Goal: Task Accomplishment & Management: Complete application form

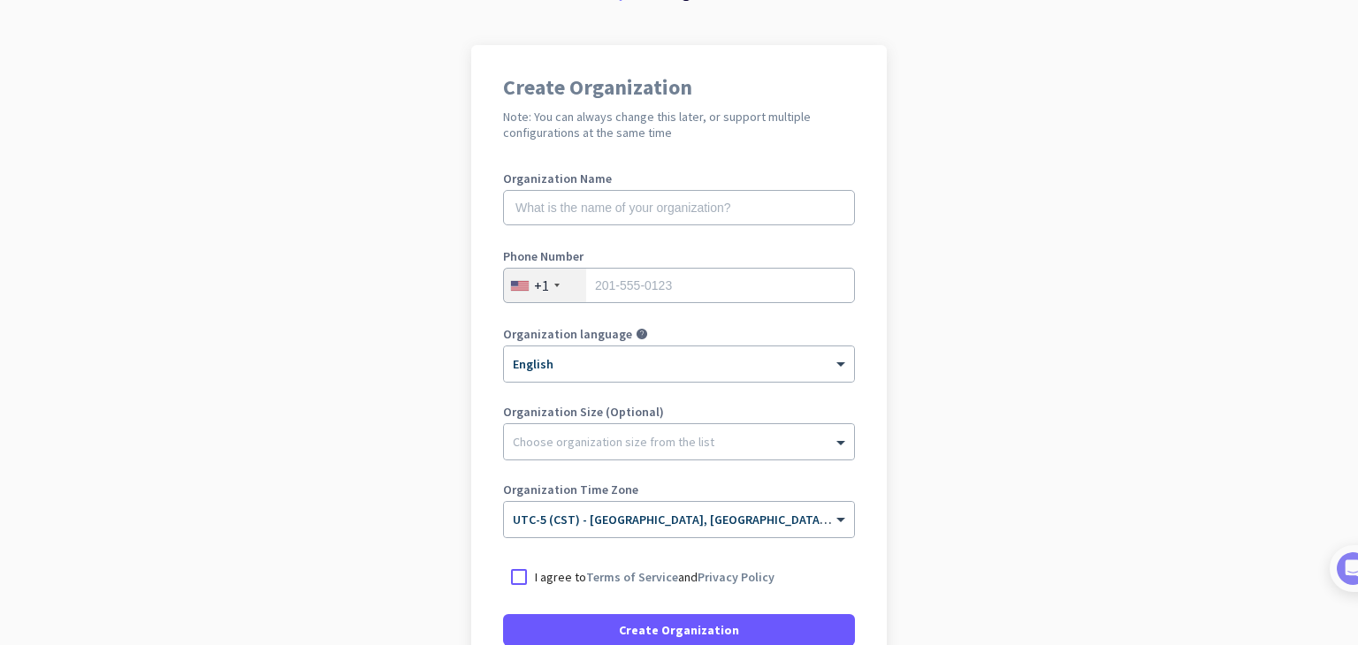
scroll to position [87, 0]
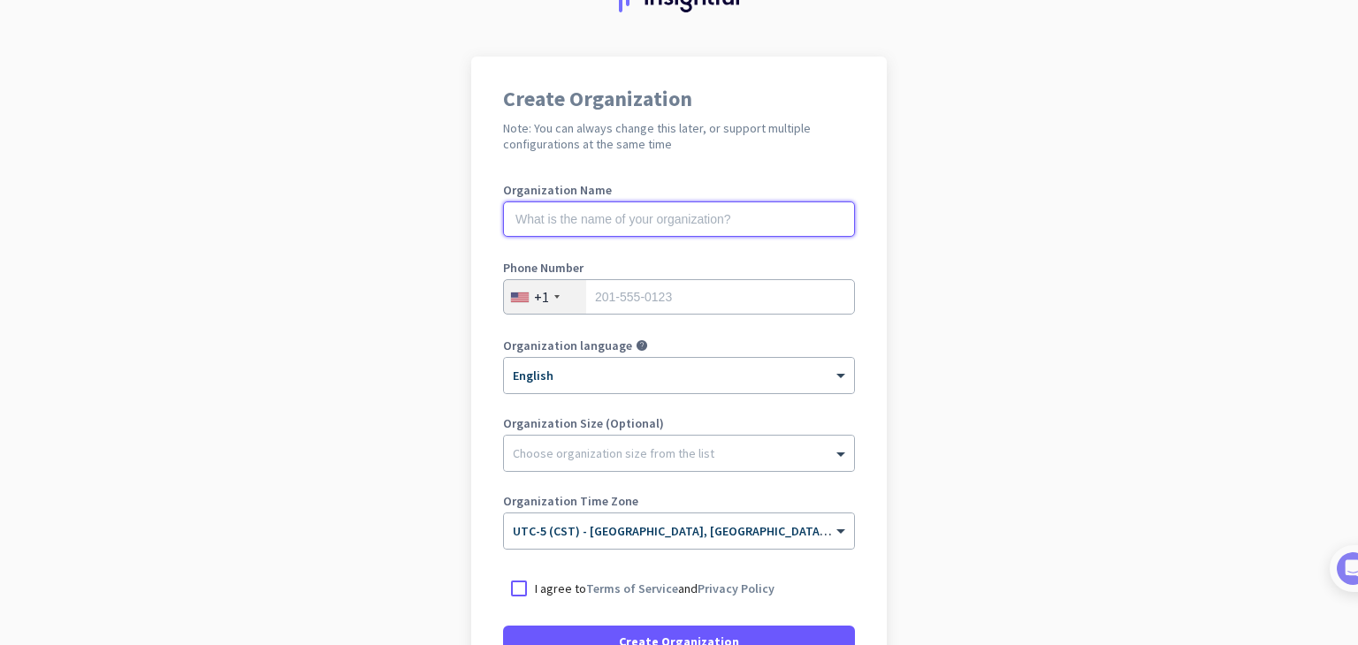
click at [670, 219] on input "text" at bounding box center [679, 219] width 352 height 35
click at [617, 284] on input "tel" at bounding box center [679, 296] width 352 height 35
click at [610, 216] on input "text" at bounding box center [679, 219] width 352 height 35
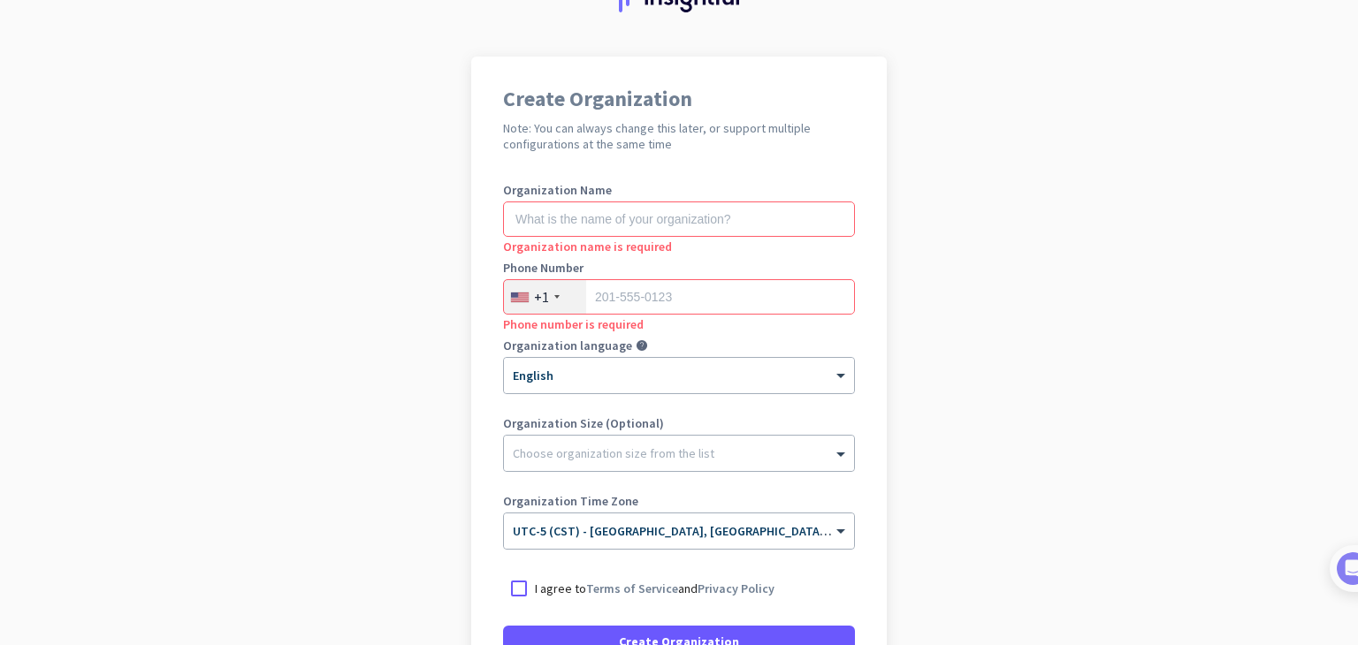
click at [944, 515] on app-onboarding-organization "Create Organization Note: You can always change this later, or support multiple…" at bounding box center [679, 440] width 1358 height 766
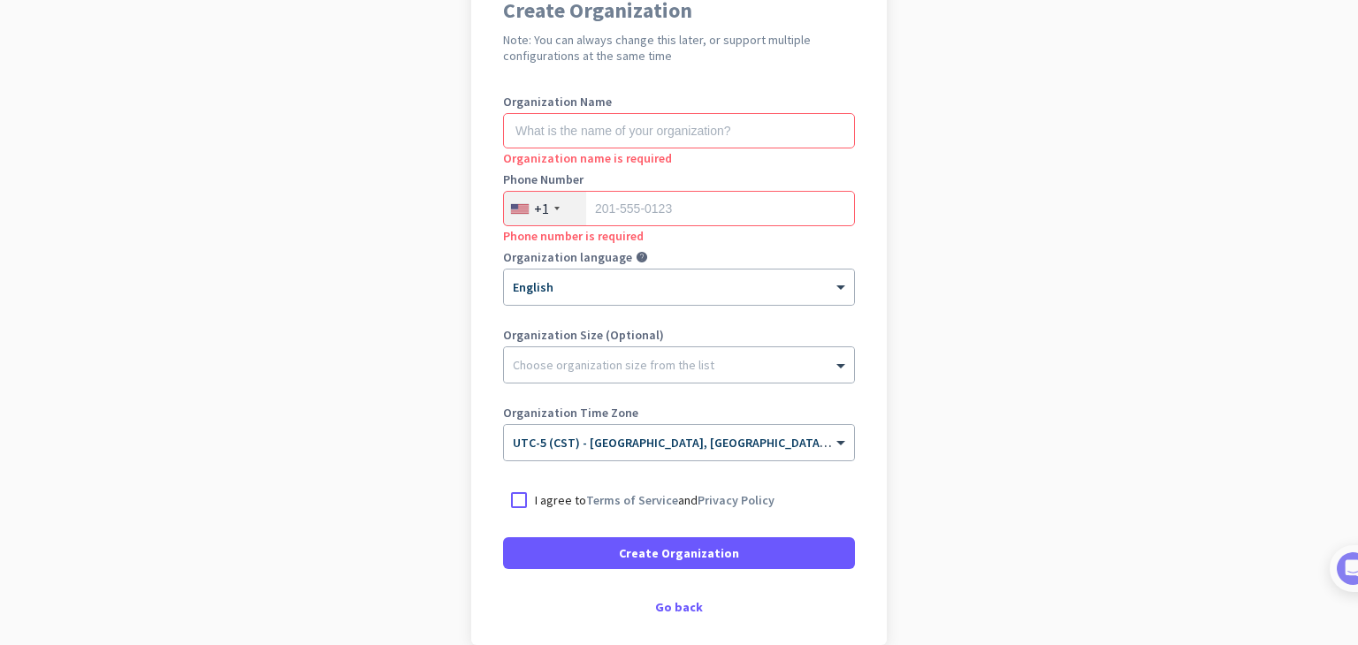
click at [1124, 634] on app-onboarding-organization "Create Organization Note: You can always change this later, or support multiple…" at bounding box center [679, 351] width 1358 height 766
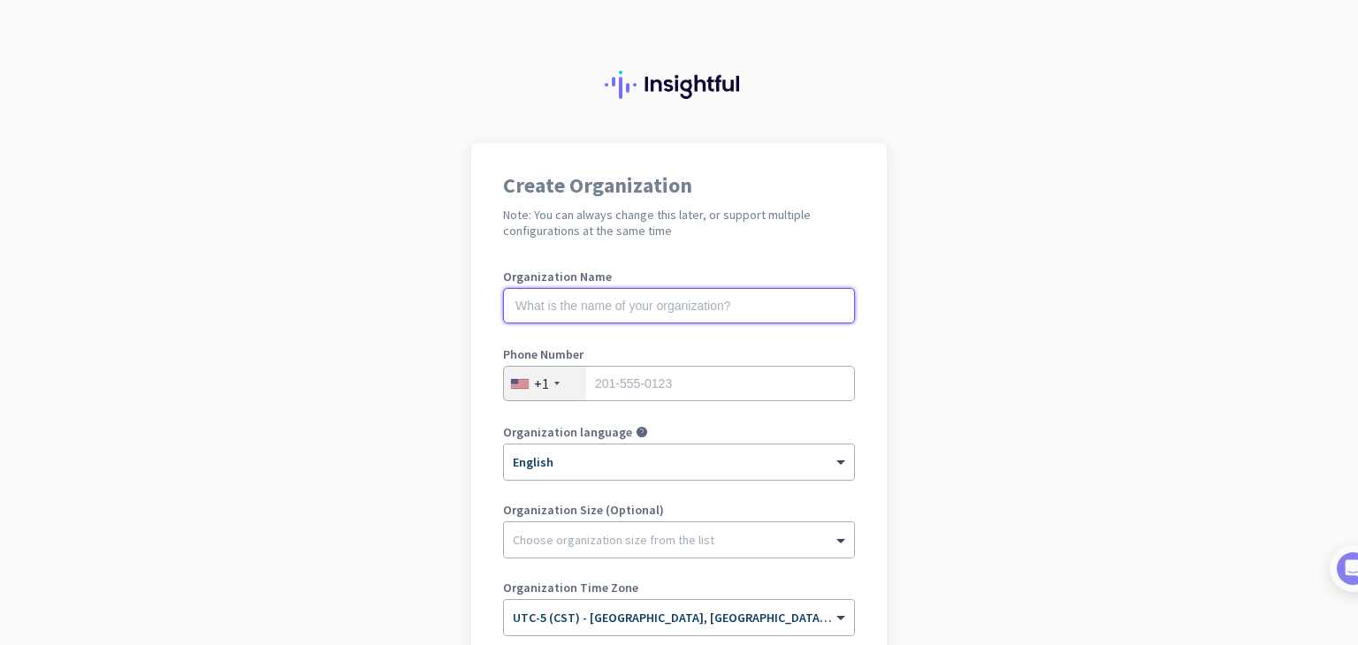
click at [617, 308] on input "text" at bounding box center [679, 305] width 352 height 35
type input "Mercor"
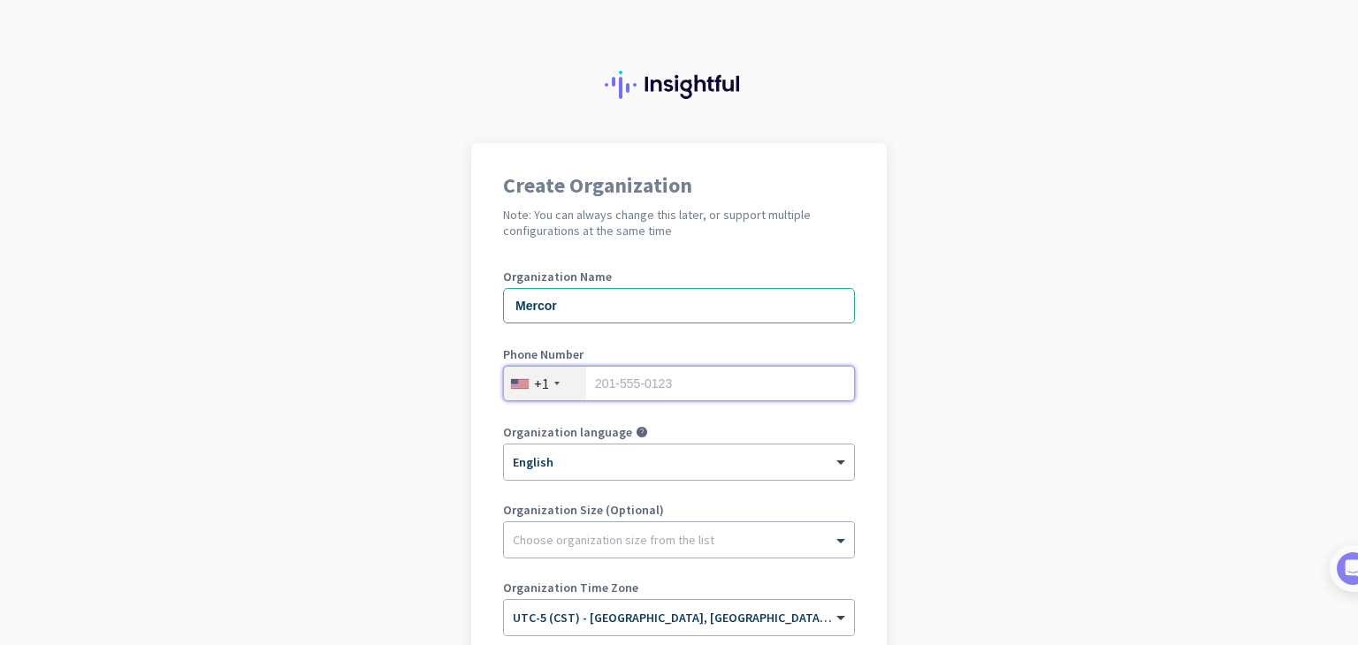
click at [639, 383] on input "tel" at bounding box center [679, 383] width 352 height 35
click at [643, 545] on div "Choose organization size from the list" at bounding box center [614, 540] width 202 height 16
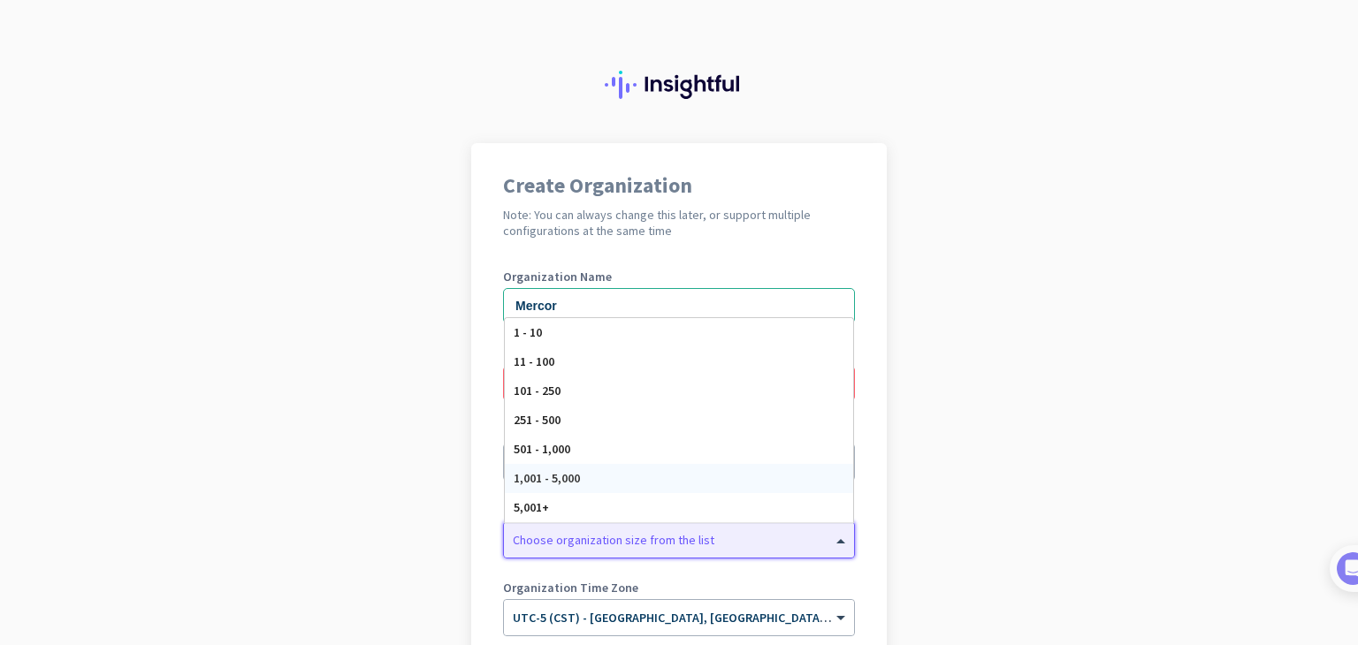
click at [630, 480] on div "1,001 - 5,000" at bounding box center [679, 478] width 348 height 29
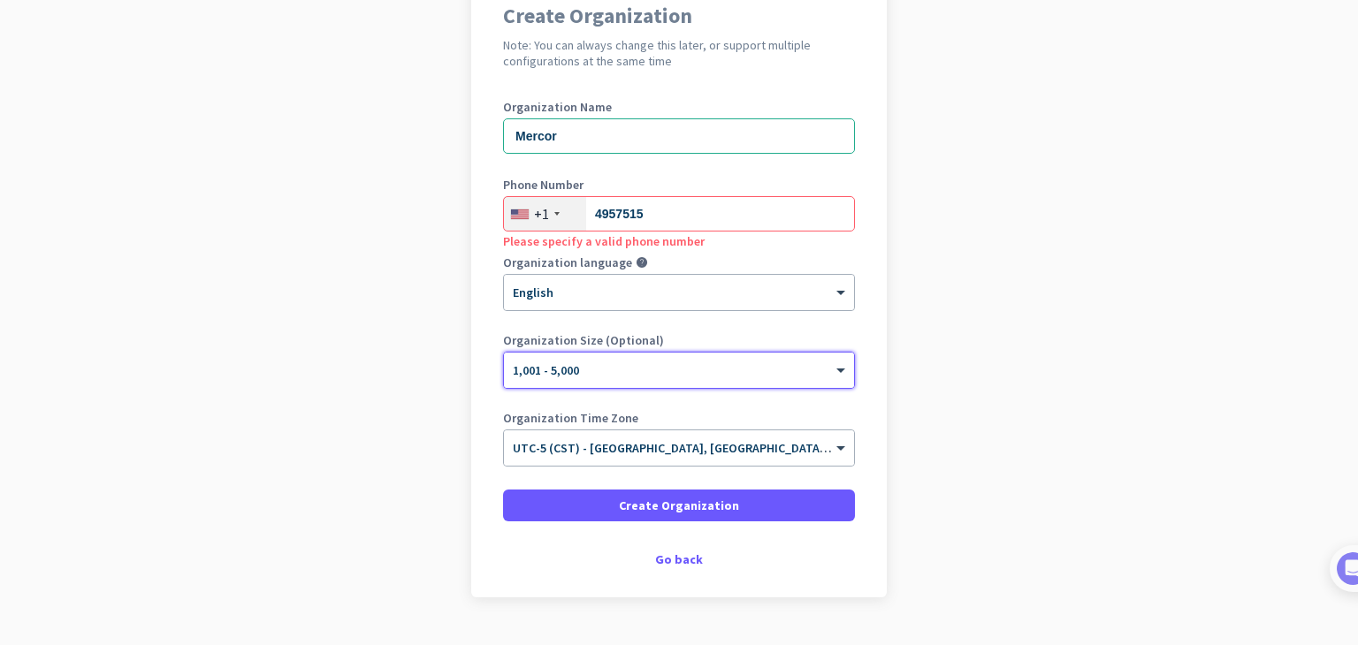
scroll to position [177, 0]
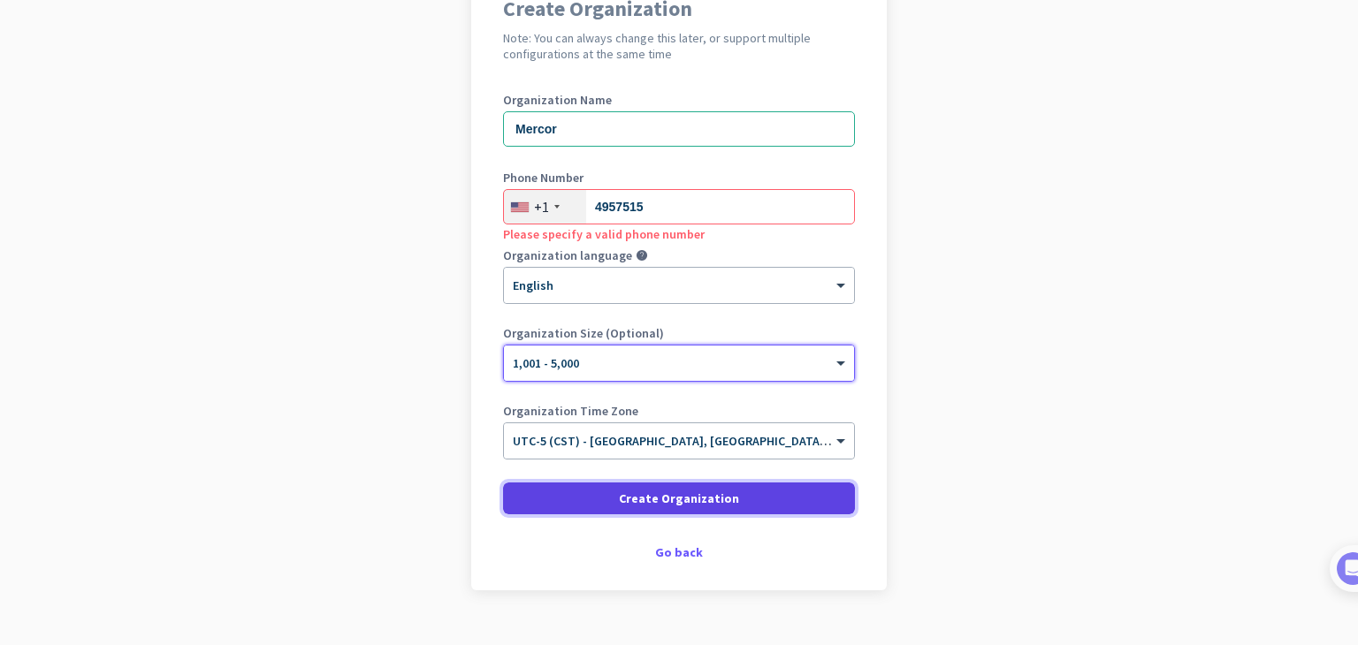
click at [637, 498] on span "Create Organization" at bounding box center [679, 499] width 120 height 18
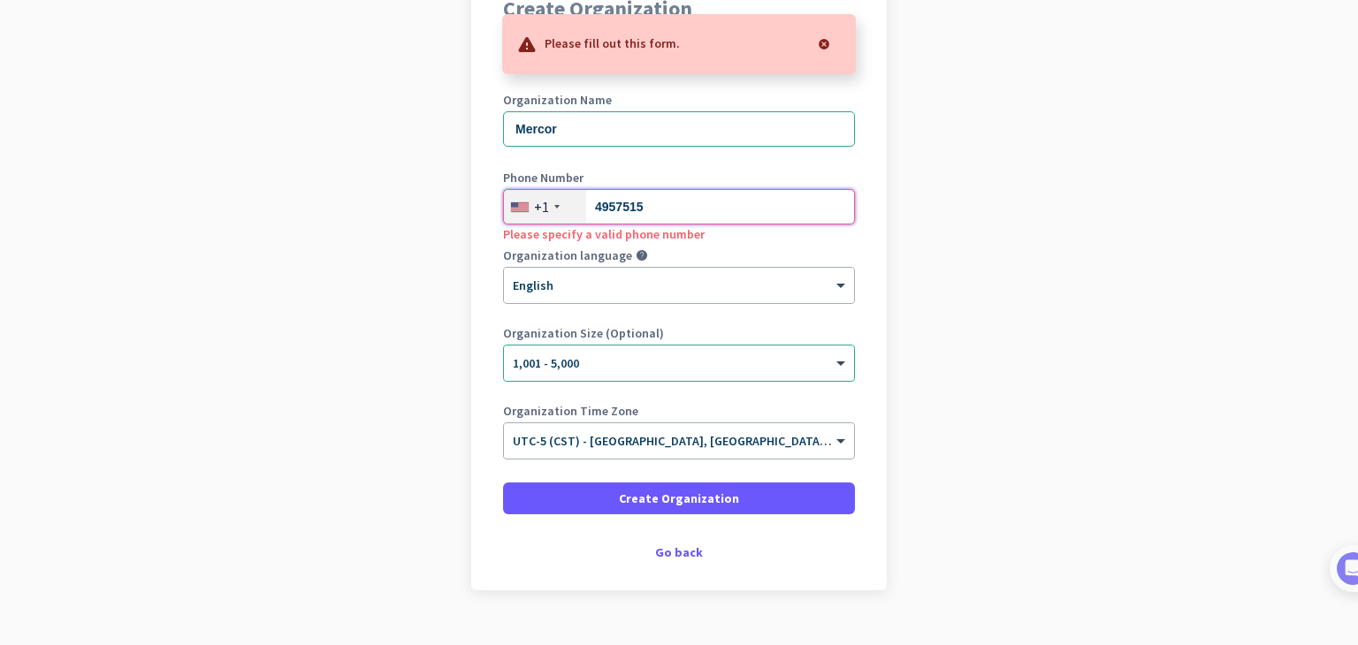
click at [591, 209] on input "4957515" at bounding box center [679, 206] width 352 height 35
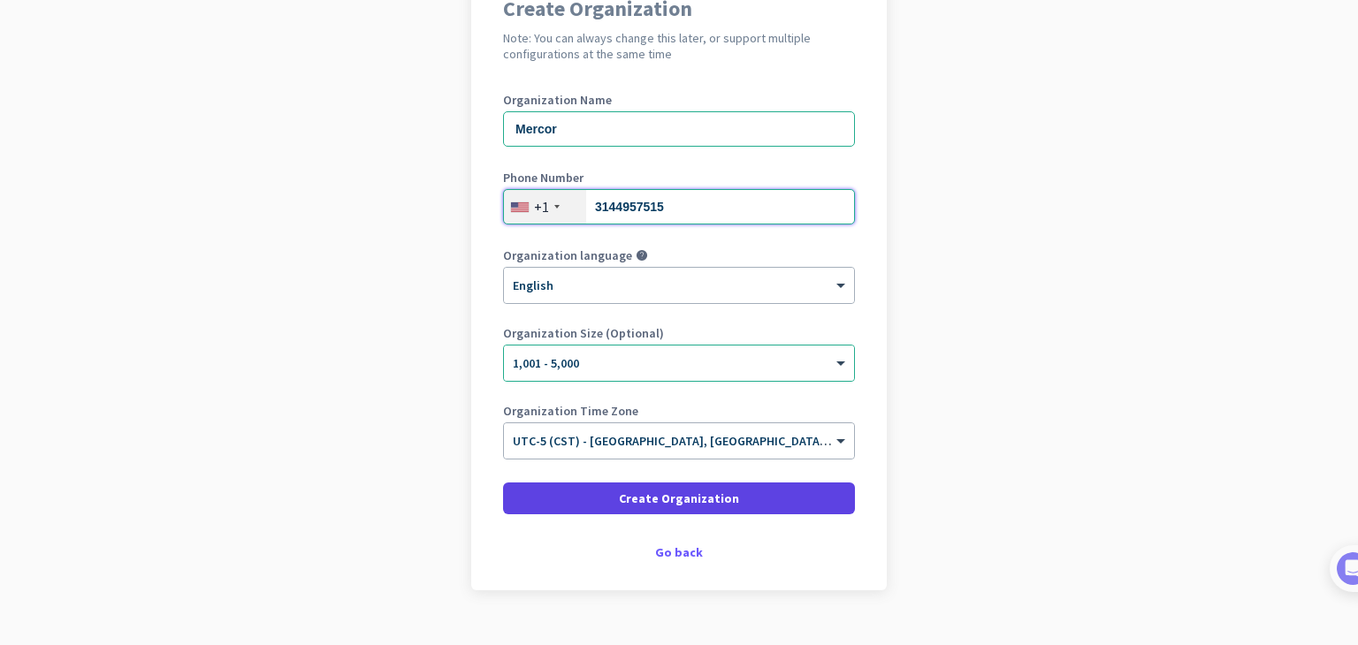
type input "3144957515"
click at [715, 508] on span at bounding box center [679, 498] width 352 height 42
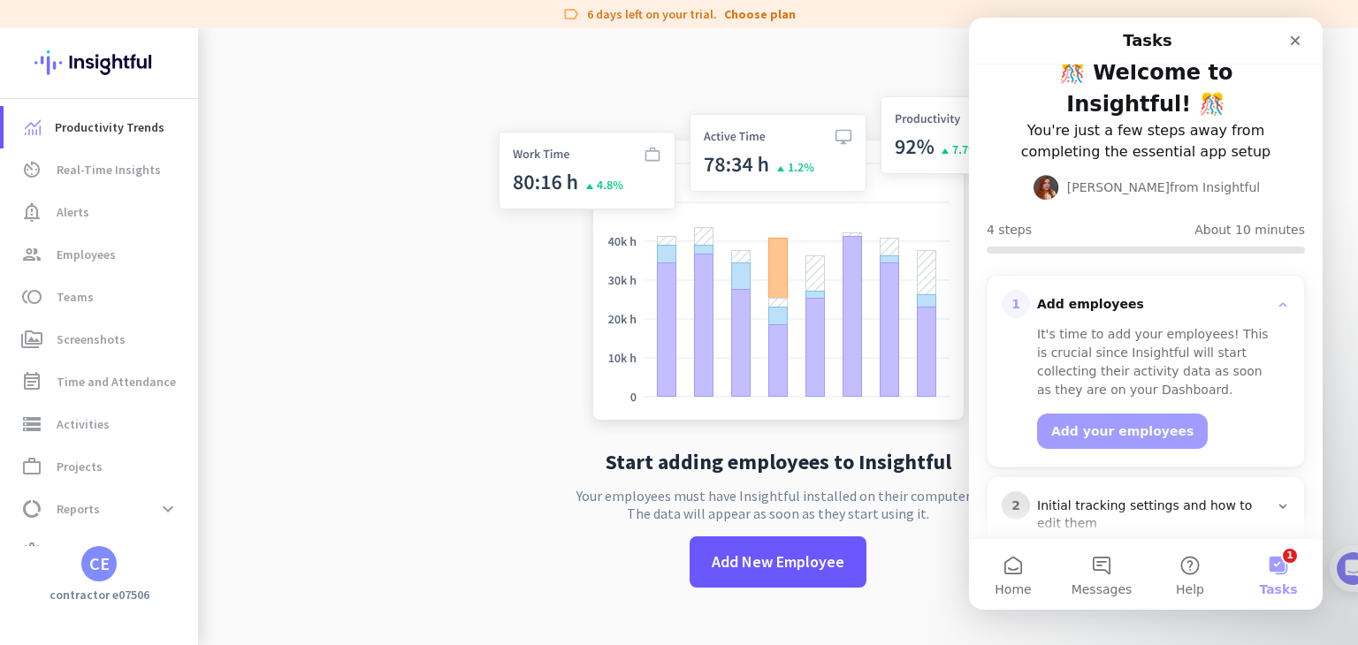
scroll to position [21, 0]
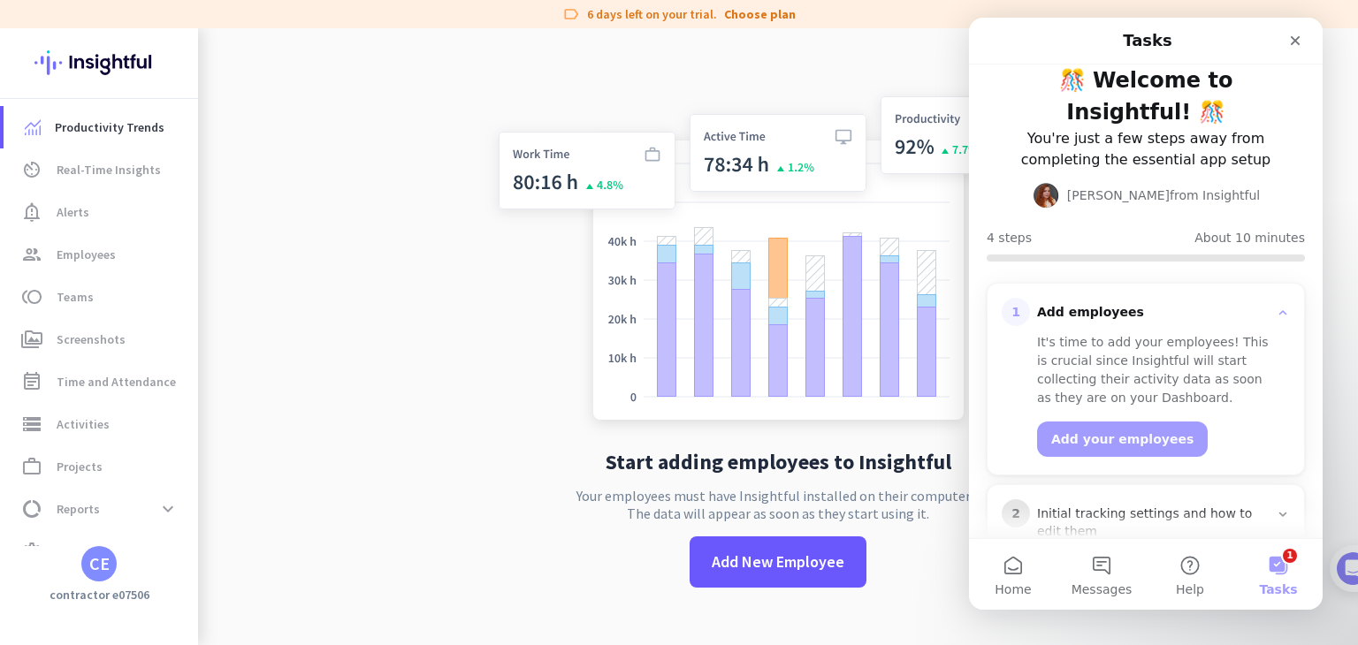
click at [105, 569] on div "CE" at bounding box center [99, 564] width 20 height 18
click at [303, 470] on h3 "Mercor" at bounding box center [289, 471] width 43 height 14
click at [108, 567] on div "CE" at bounding box center [99, 564] width 20 height 18
click at [193, 439] on span "Personal Settings" at bounding box center [193, 435] width 107 height 16
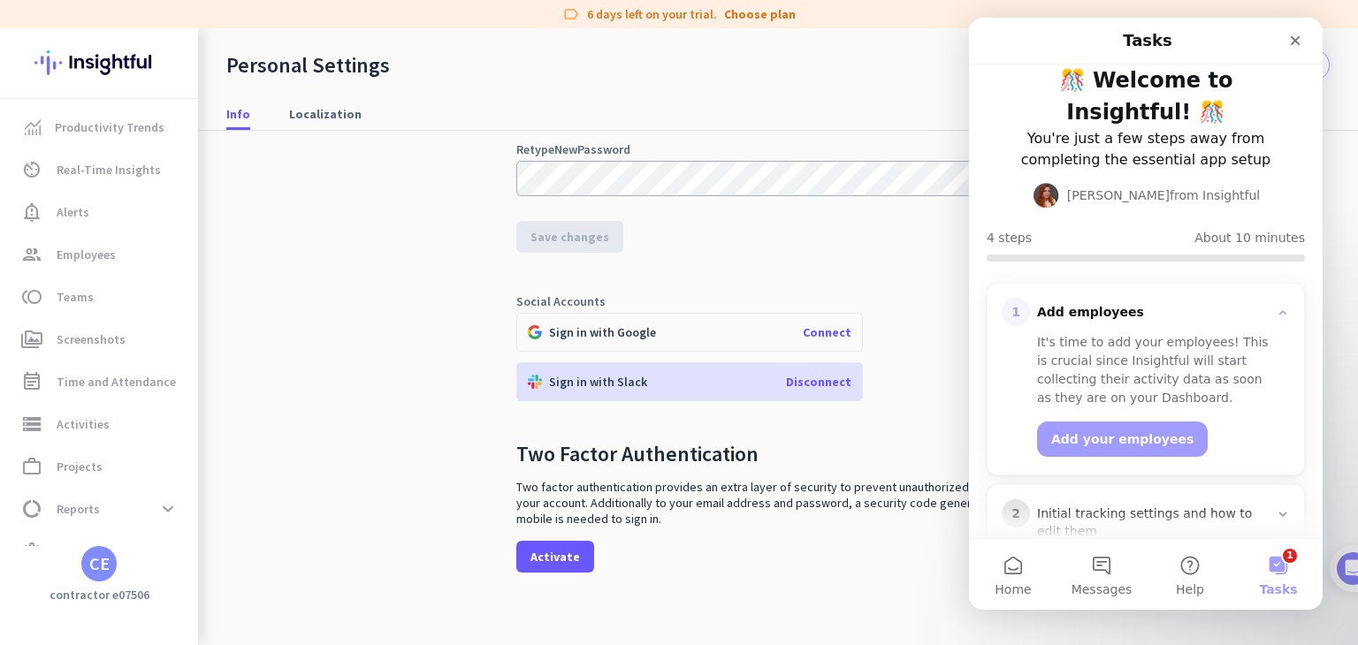
scroll to position [316, 0]
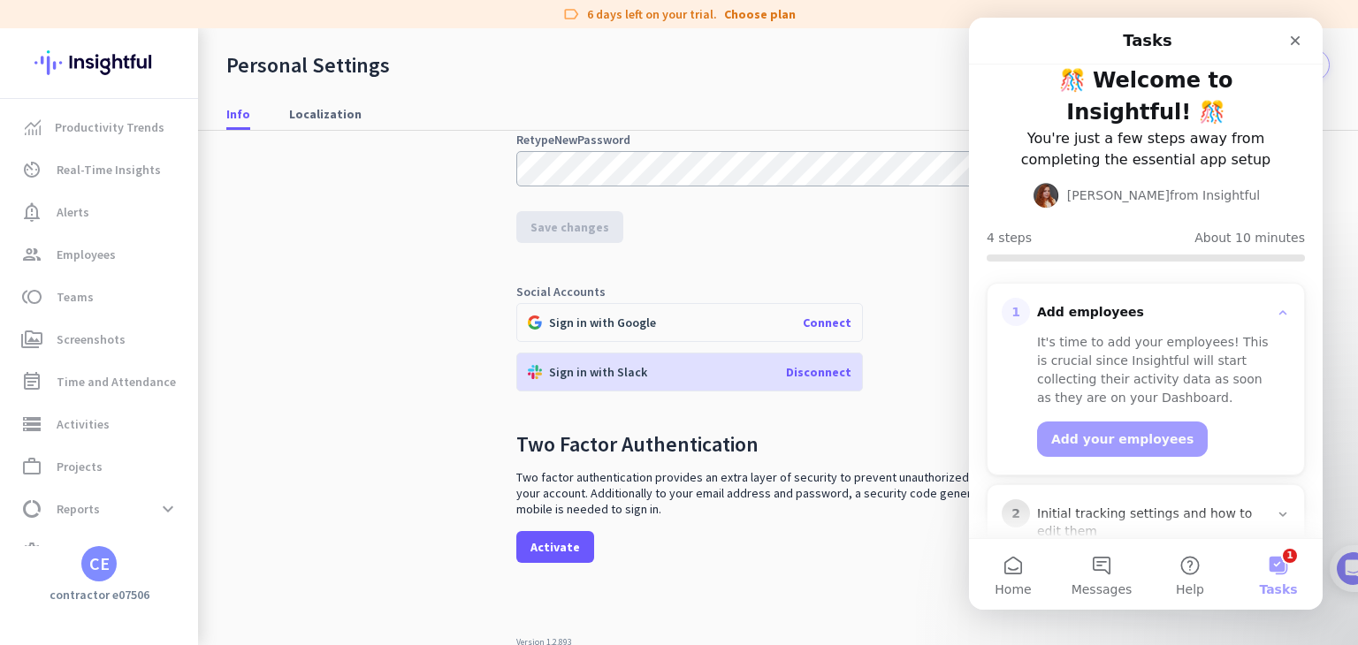
click at [816, 316] on span "Connect" at bounding box center [827, 323] width 49 height 16
